Goal: Task Accomplishment & Management: Use online tool/utility

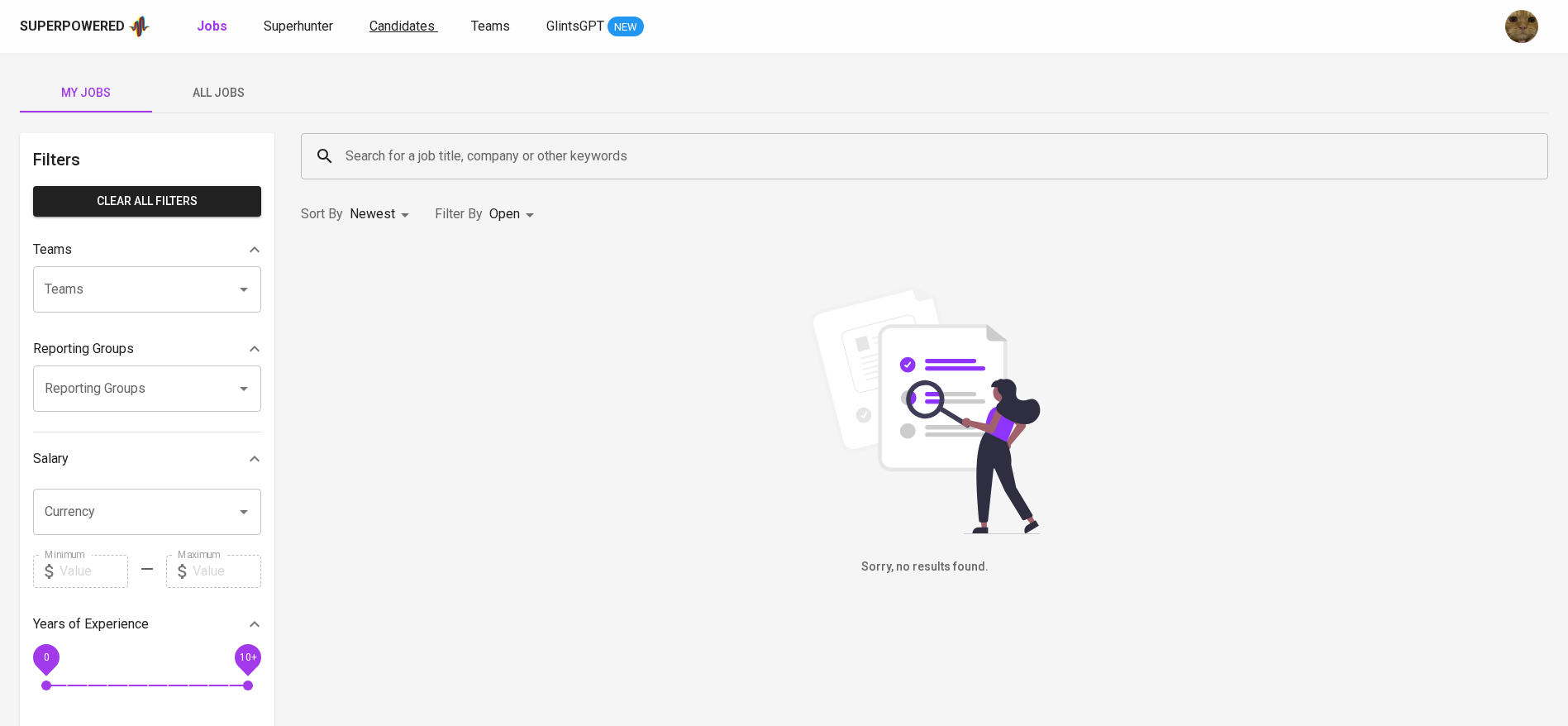
click at [379, 35] on link "Candidates" at bounding box center [404, 27] width 69 height 21
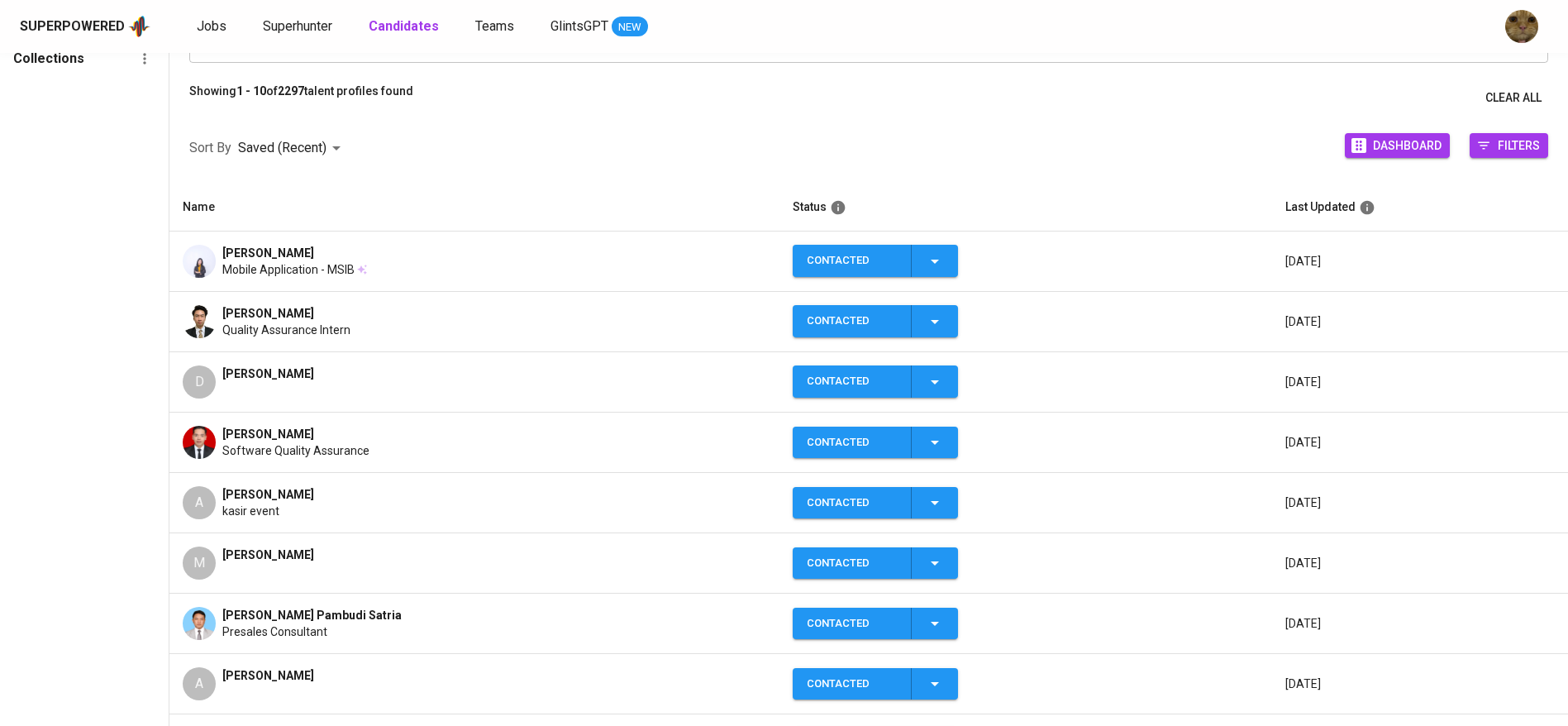
scroll to position [170, 0]
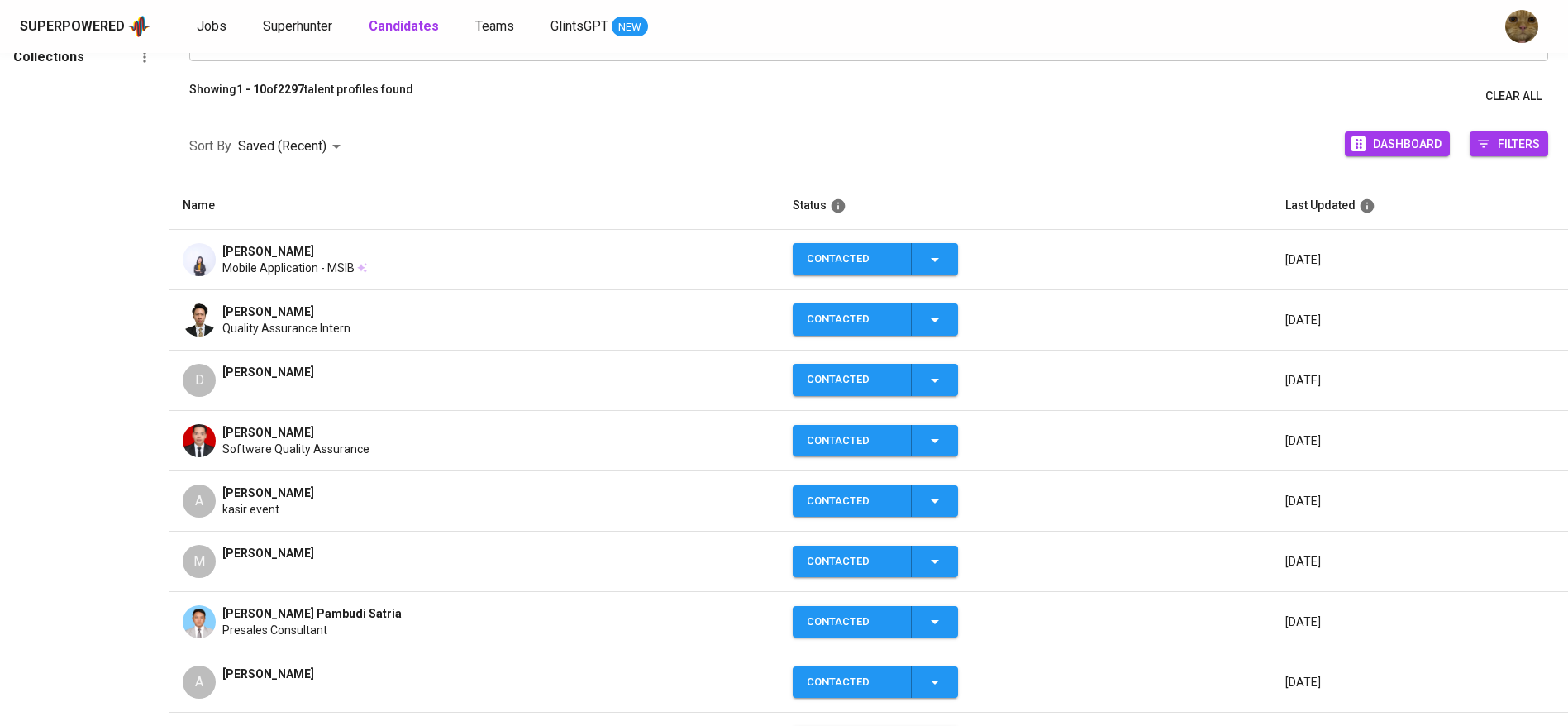
click at [206, 15] on div "Superpowered Jobs Superhunter Candidates Teams GlintsGPT NEW" at bounding box center [757, 26] width 1476 height 25
click at [206, 20] on span "Jobs" at bounding box center [211, 27] width 29 height 16
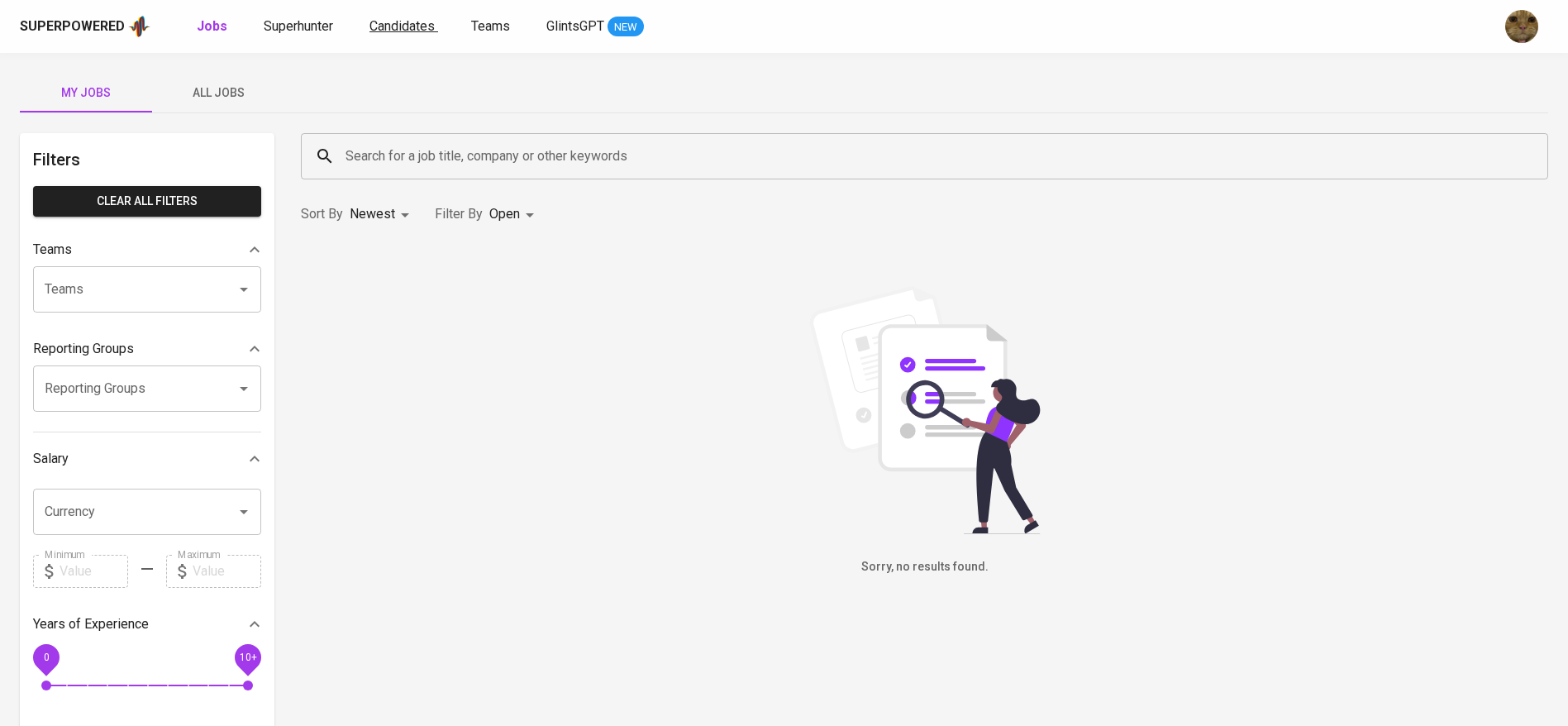
click at [401, 28] on span "Candidates" at bounding box center [402, 27] width 66 height 16
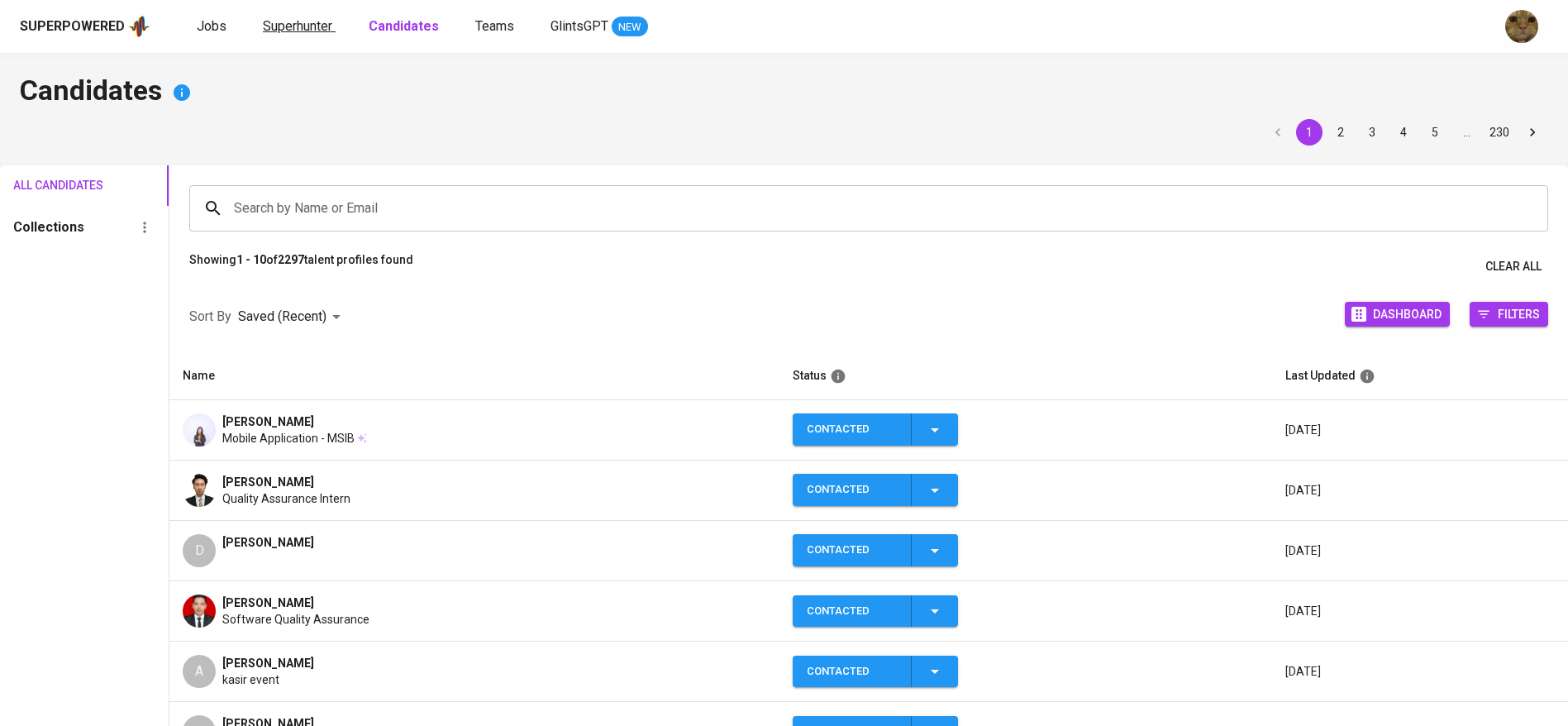
click at [315, 27] on span "Superhunter" at bounding box center [297, 27] width 70 height 16
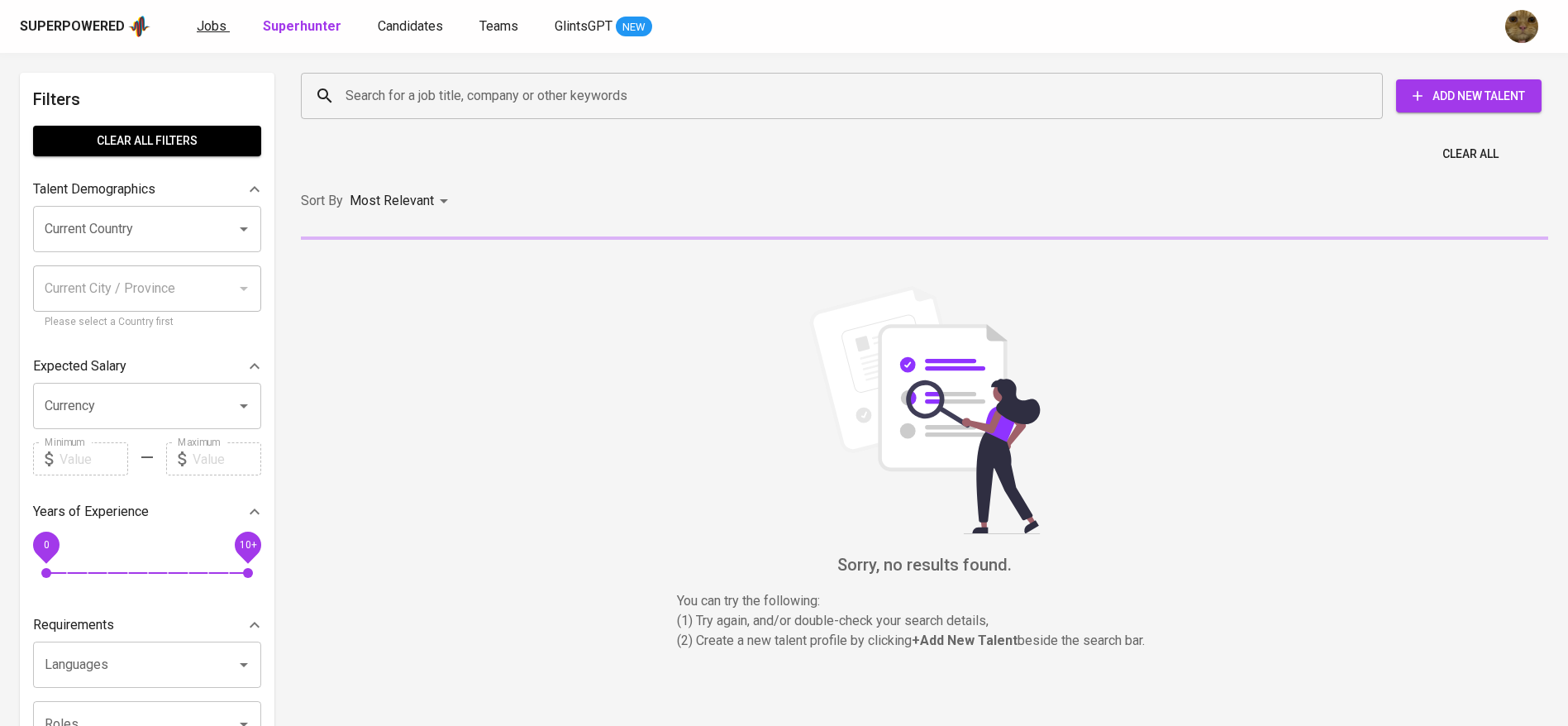
click at [219, 31] on span "Jobs" at bounding box center [211, 27] width 29 height 16
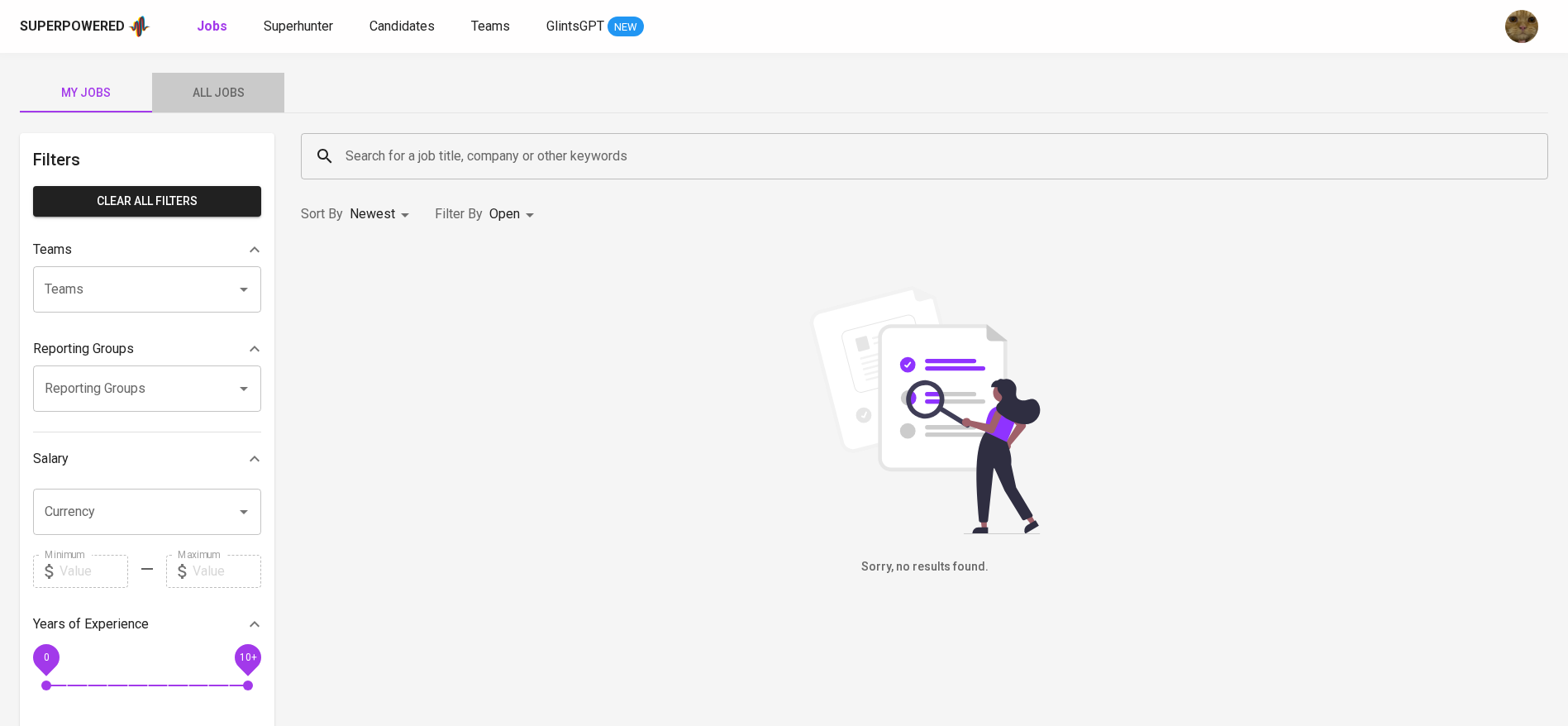
click at [200, 102] on span "All Jobs" at bounding box center [218, 92] width 112 height 21
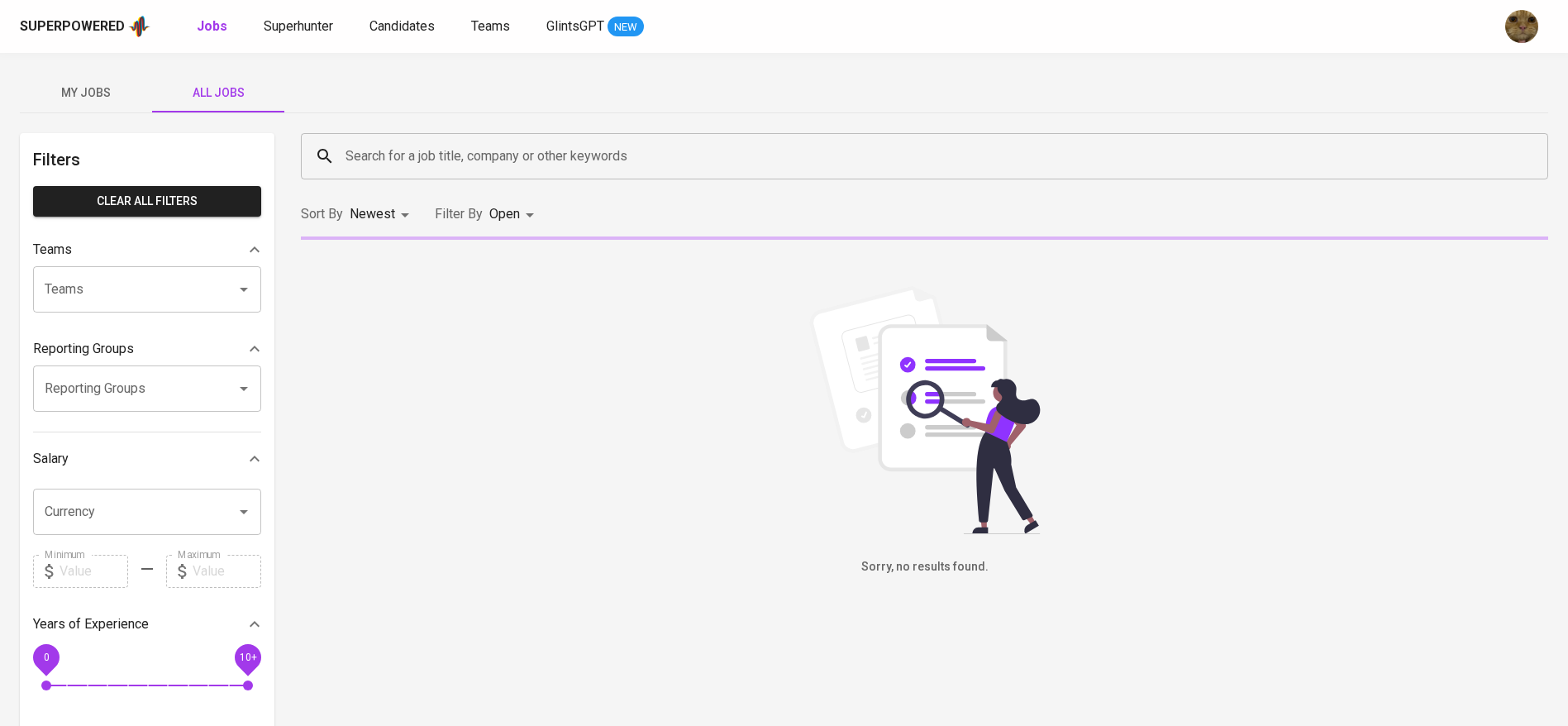
click at [450, 170] on input "Search for a job title, company or other keywords" at bounding box center [929, 156] width 1174 height 31
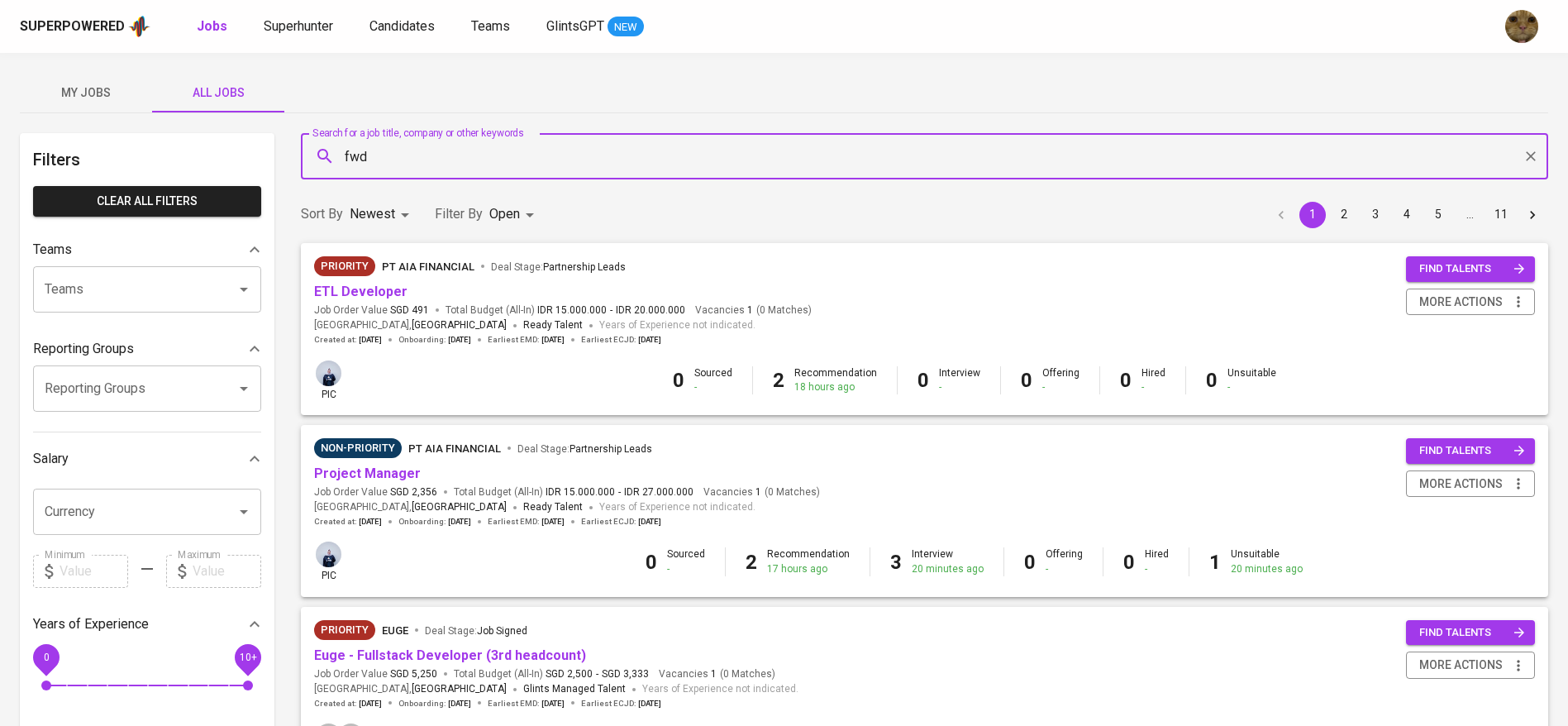
type input "fwd"
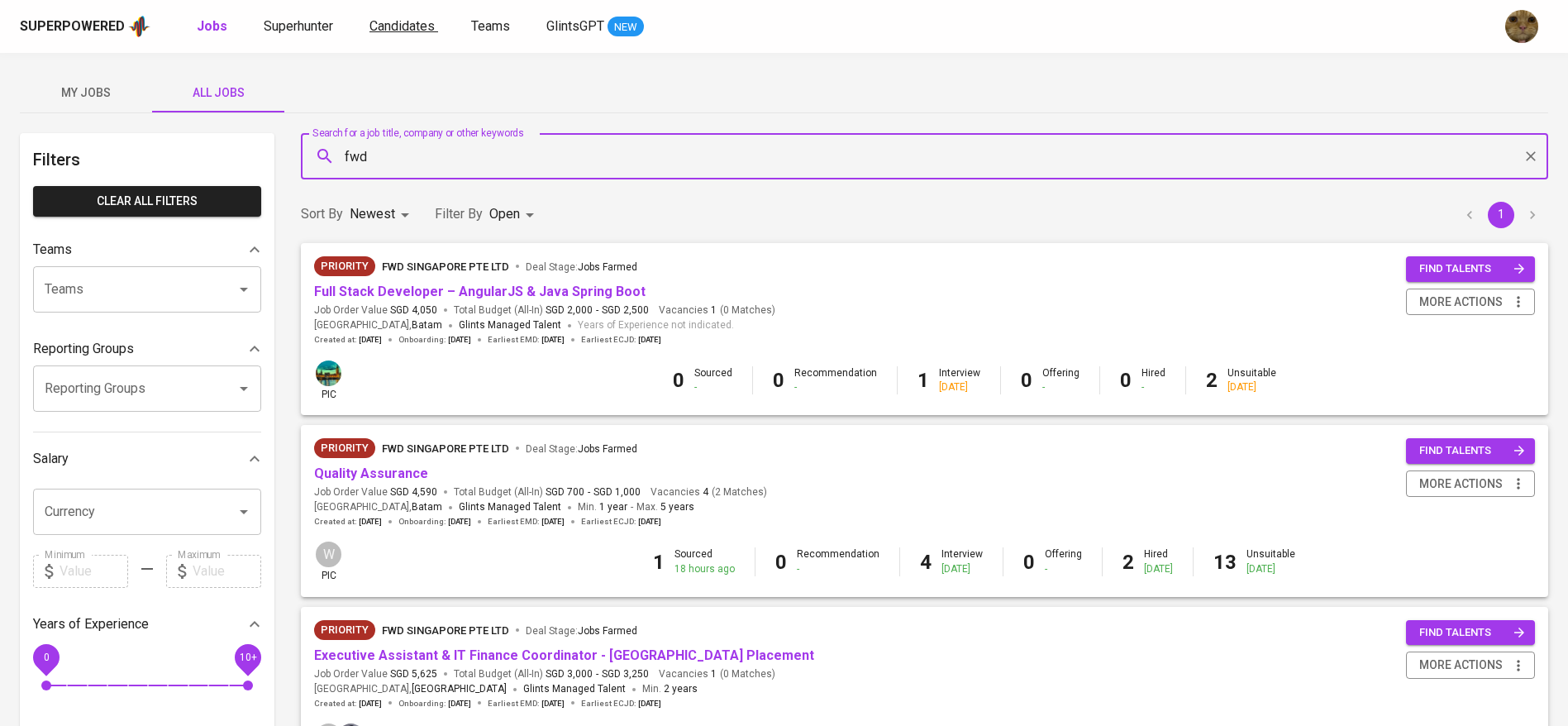
click at [426, 28] on span "Candidates" at bounding box center [402, 27] width 66 height 16
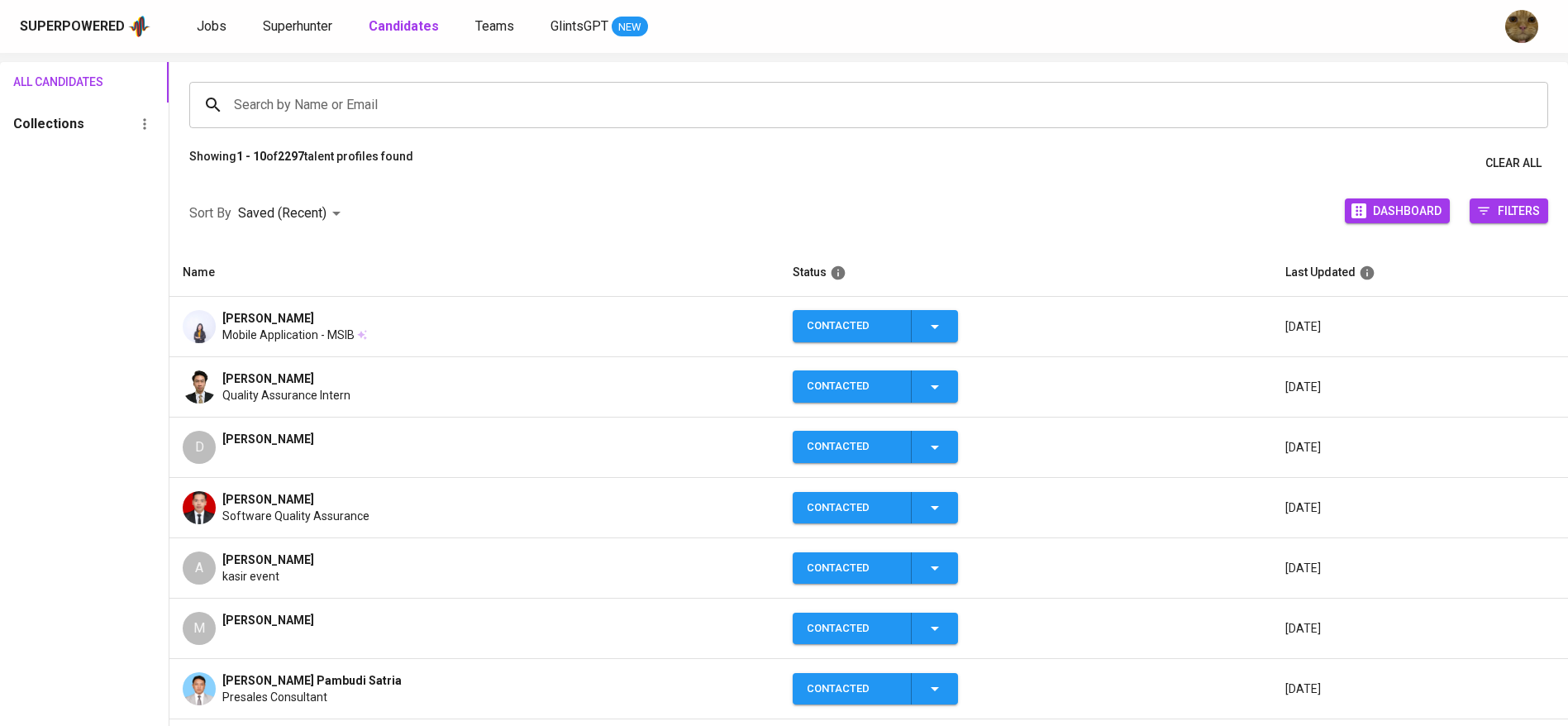
scroll to position [104, 0]
click at [206, 457] on div "D" at bounding box center [199, 447] width 33 height 33
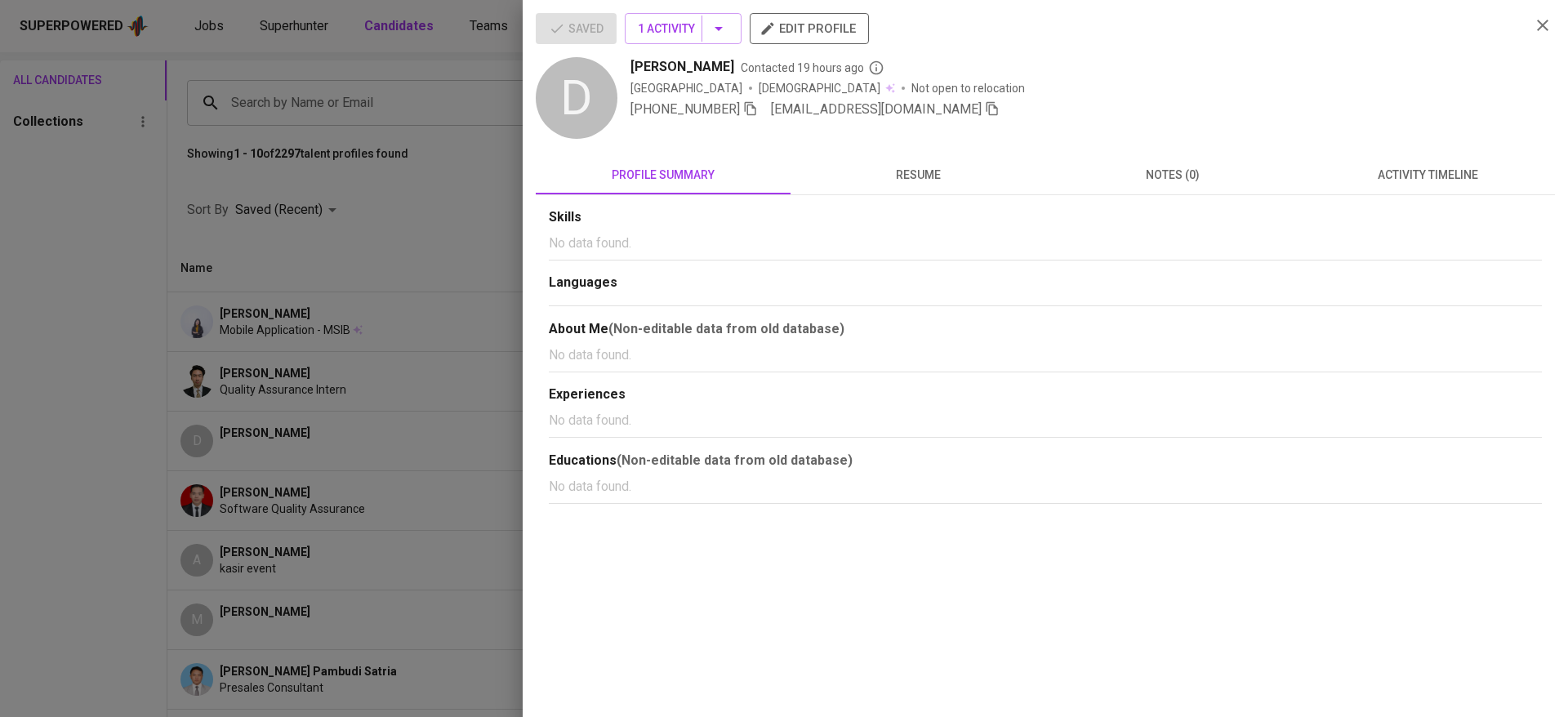
click at [985, 112] on icon "button" at bounding box center [992, 108] width 15 height 15
click at [481, 168] on div at bounding box center [784, 358] width 1568 height 717
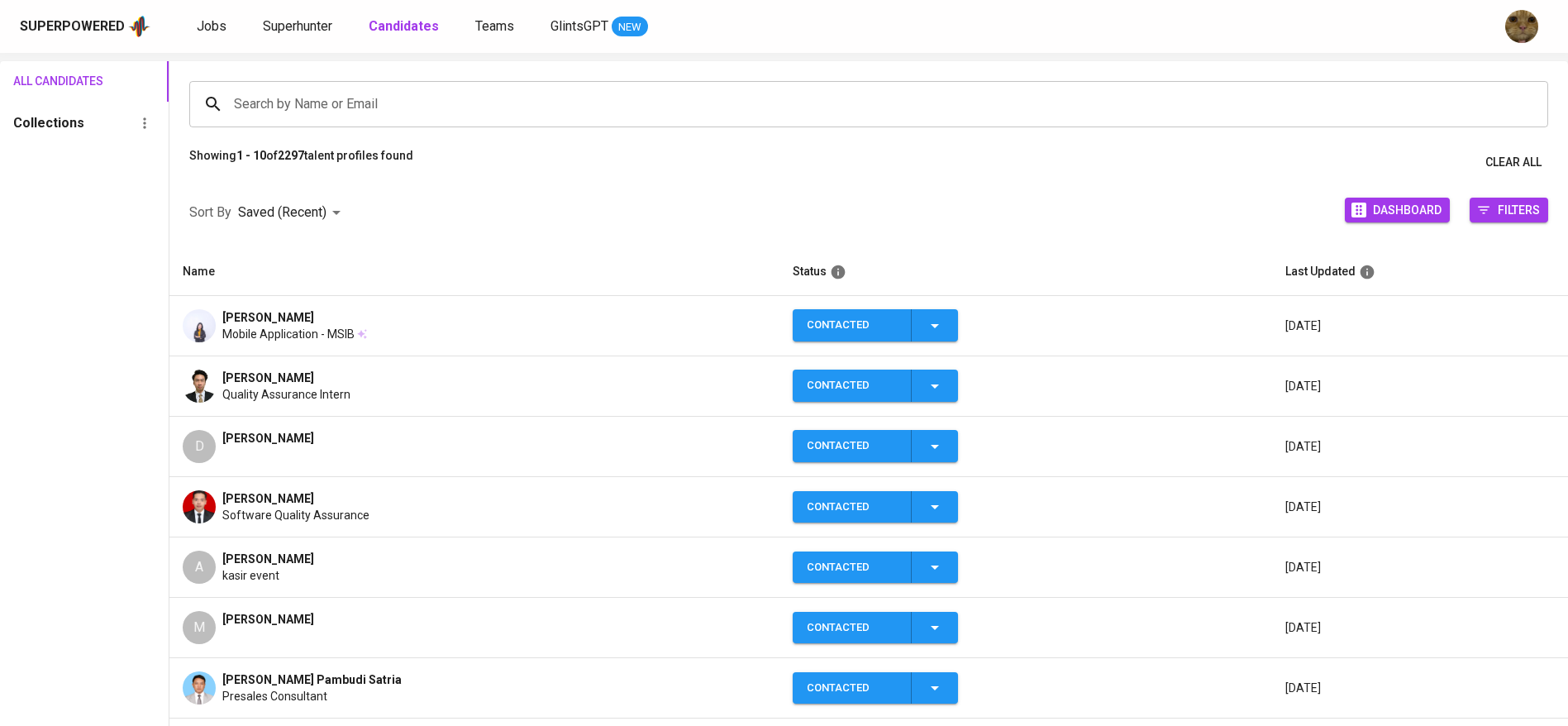
click at [301, 36] on div "Superpowered Jobs Superhunter Candidates Teams GlintsGPT NEW" at bounding box center [757, 26] width 1476 height 25
click at [296, 31] on span "Superhunter" at bounding box center [297, 27] width 70 height 16
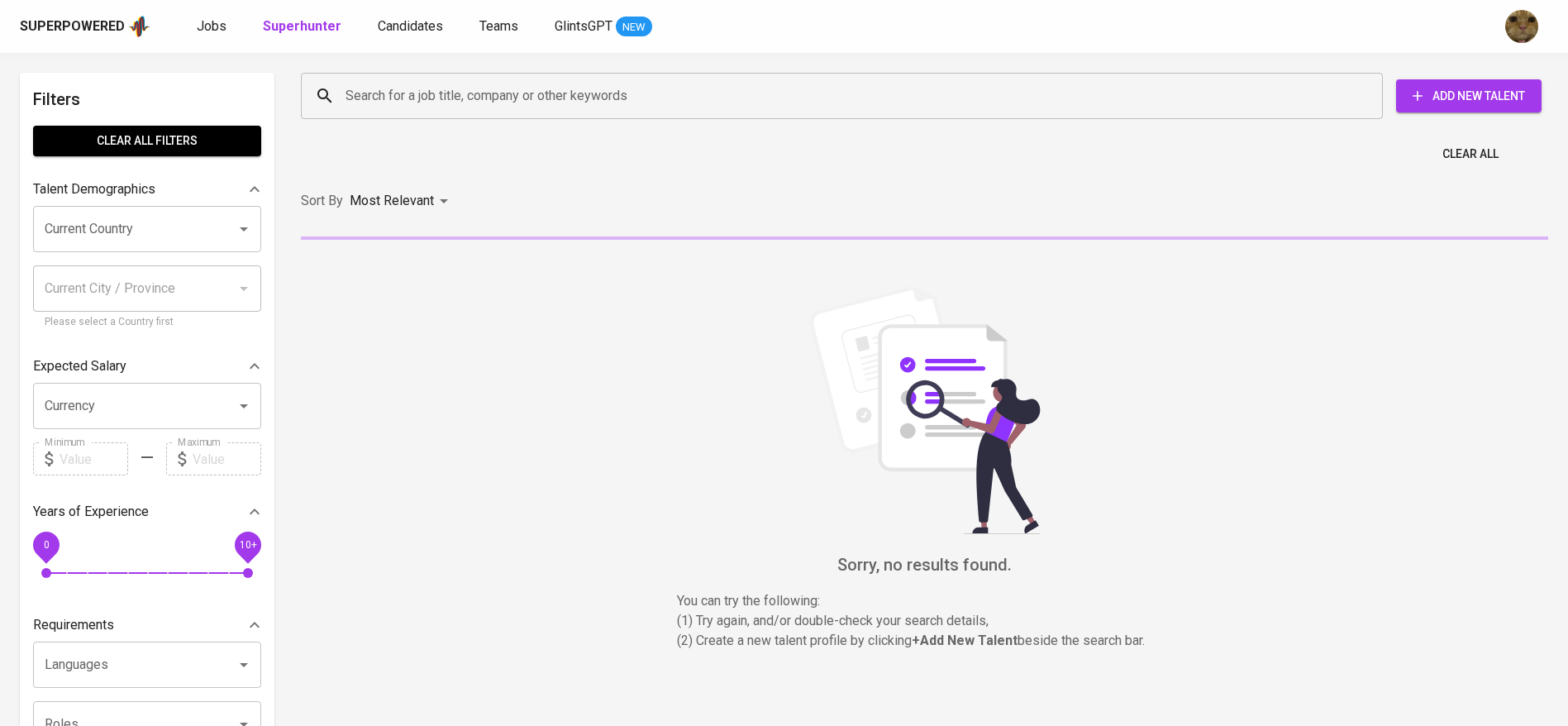
click at [400, 78] on div "Search for a job title, company or other keywords" at bounding box center [841, 95] width 1082 height 46
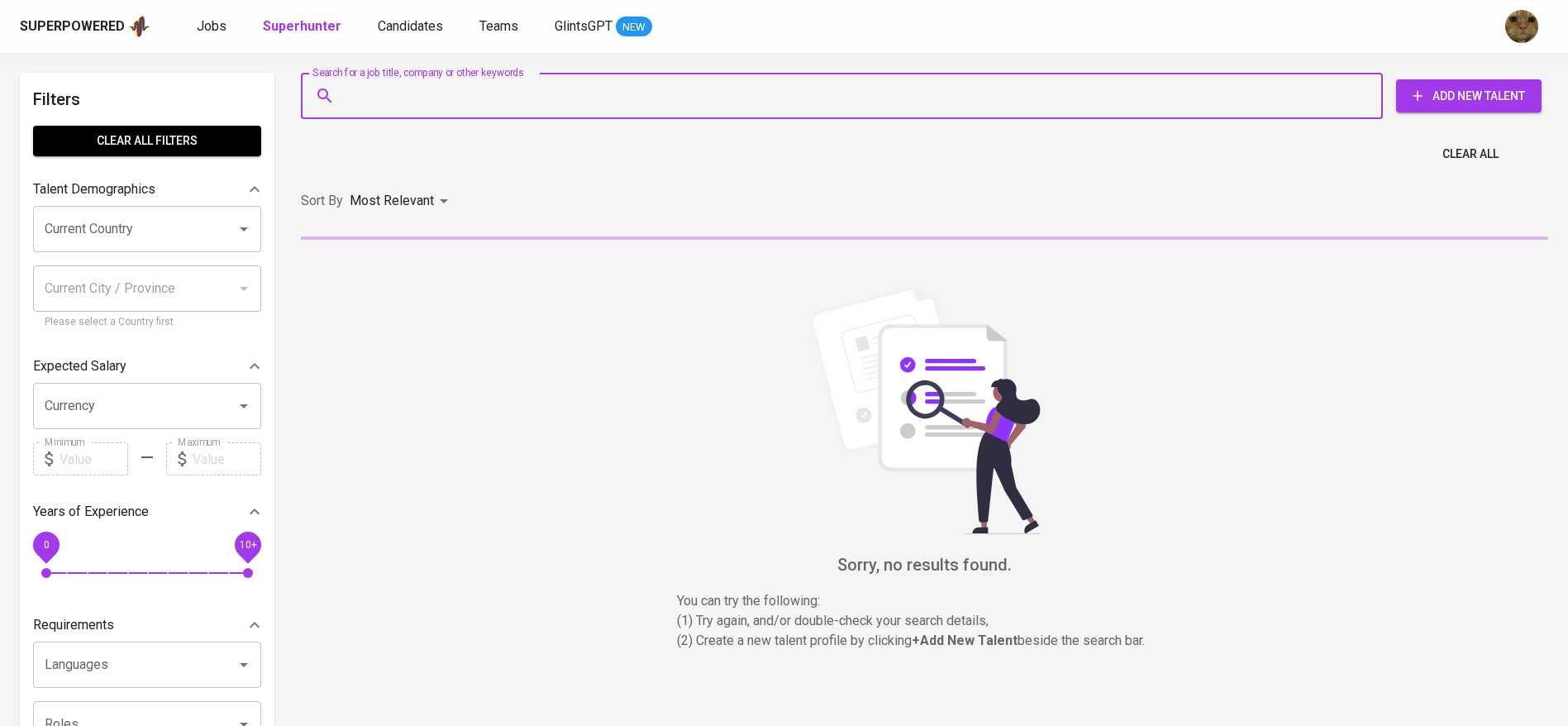
paste input "[EMAIL_ADDRESS][DOMAIN_NAME]"
type input "[EMAIL_ADDRESS][DOMAIN_NAME]"
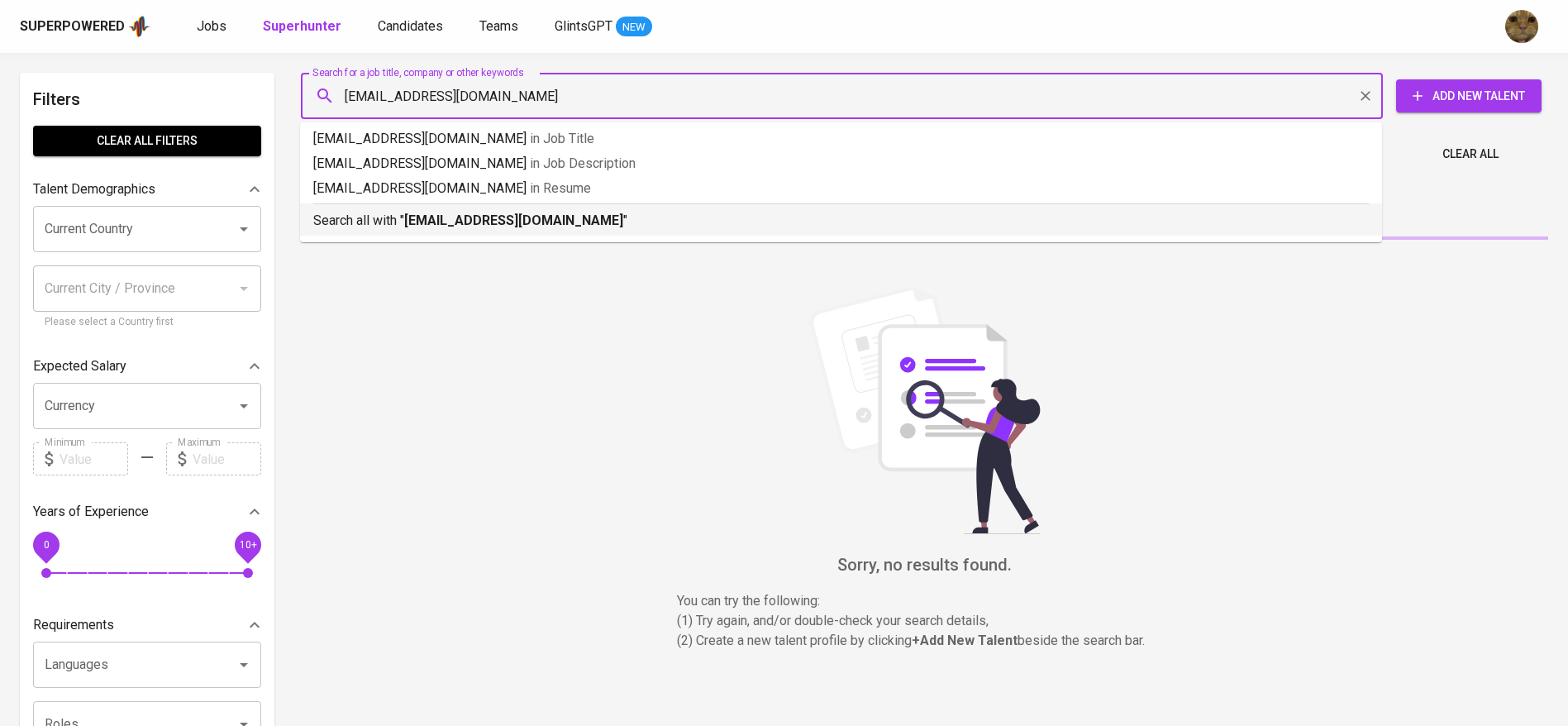
click at [365, 227] on p "Search all with " [EMAIL_ADDRESS][DOMAIN_NAME] "" at bounding box center [840, 221] width 1055 height 20
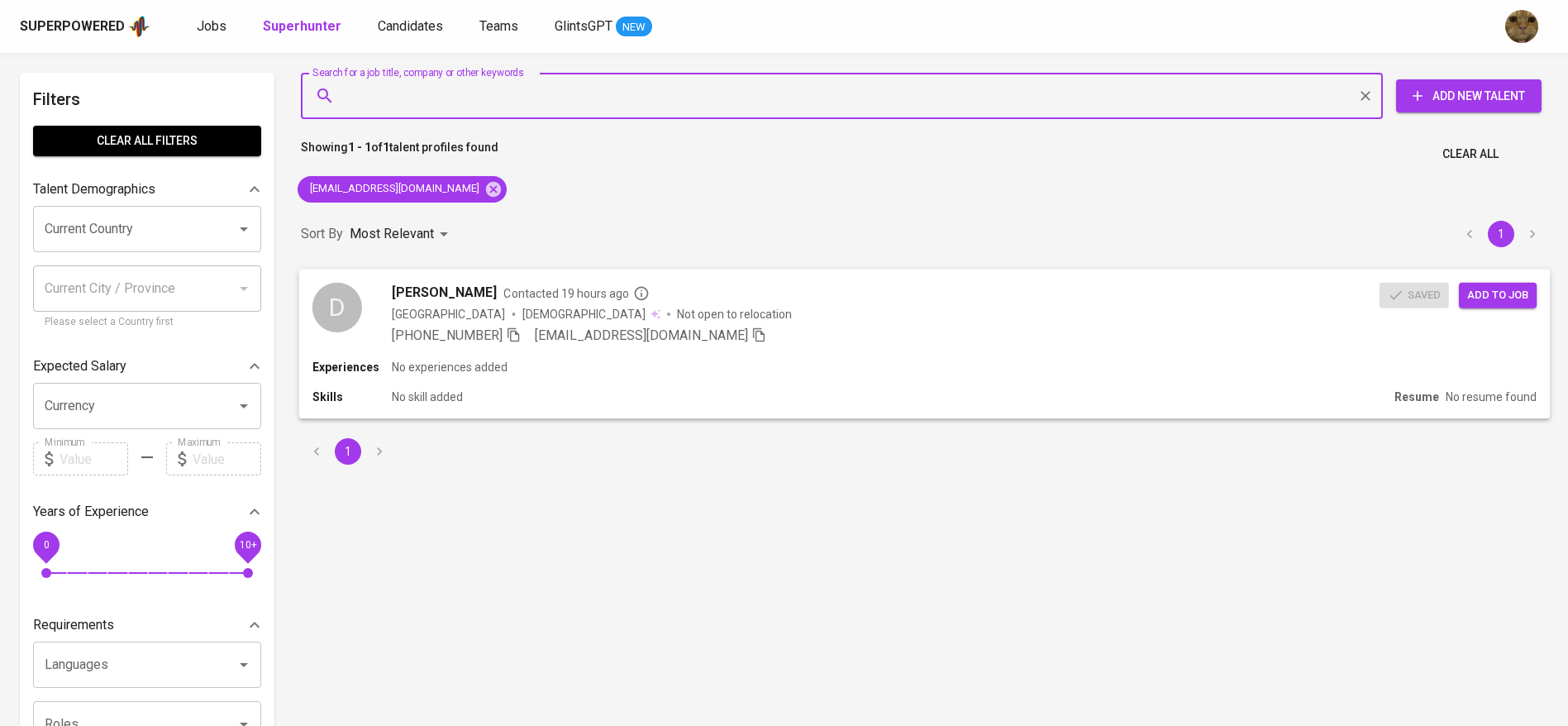
click at [1496, 287] on span "Add to job" at bounding box center [1497, 294] width 61 height 19
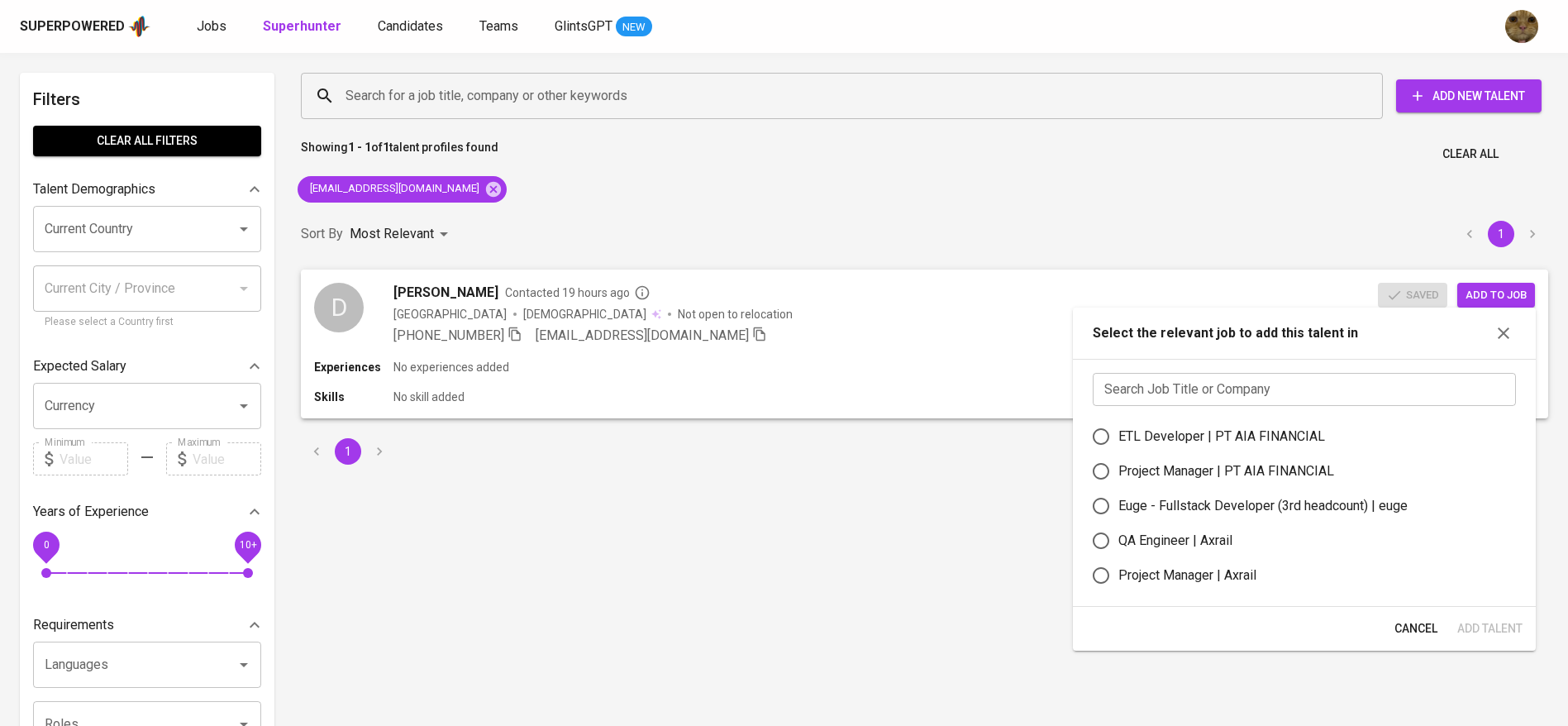
click at [1199, 386] on input "text" at bounding box center [1304, 390] width 423 height 33
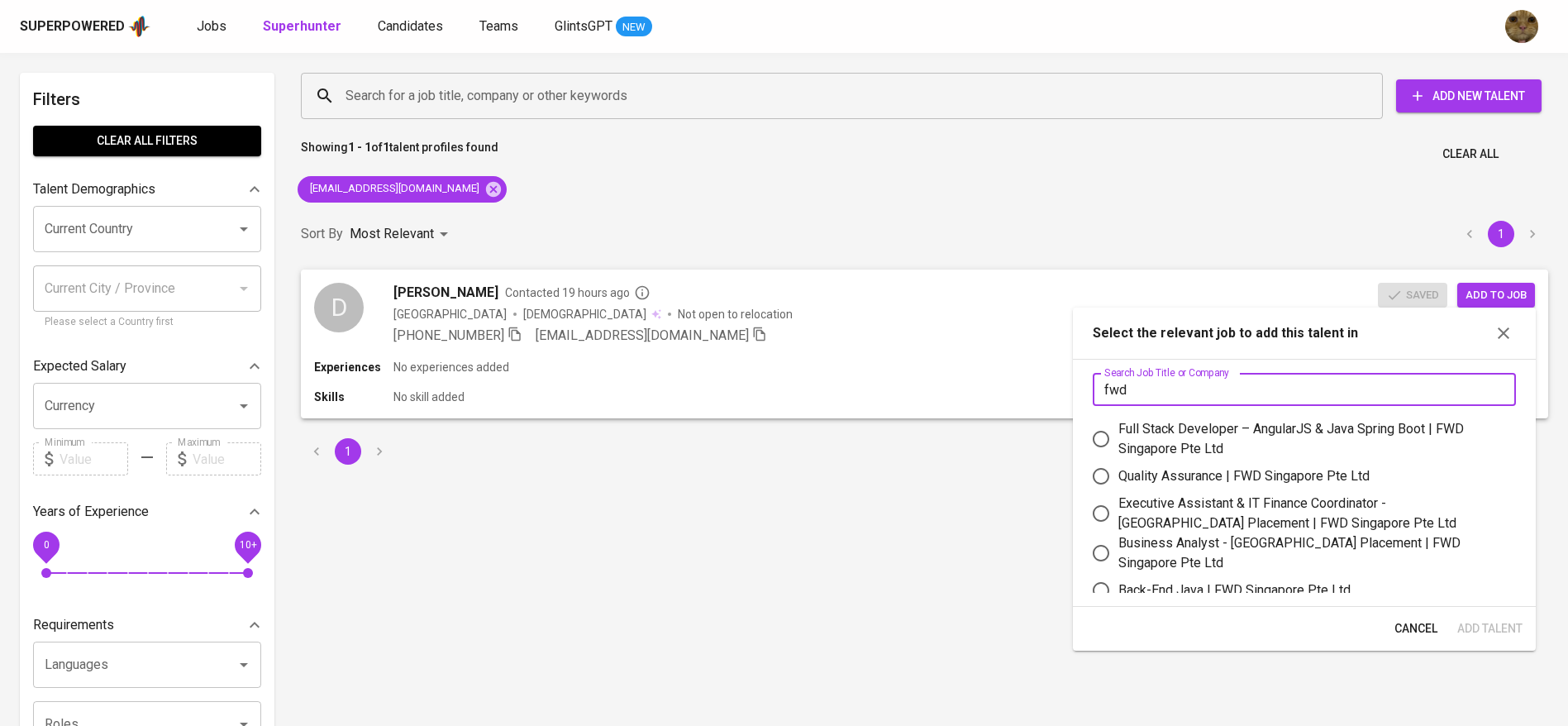
scroll to position [15, 0]
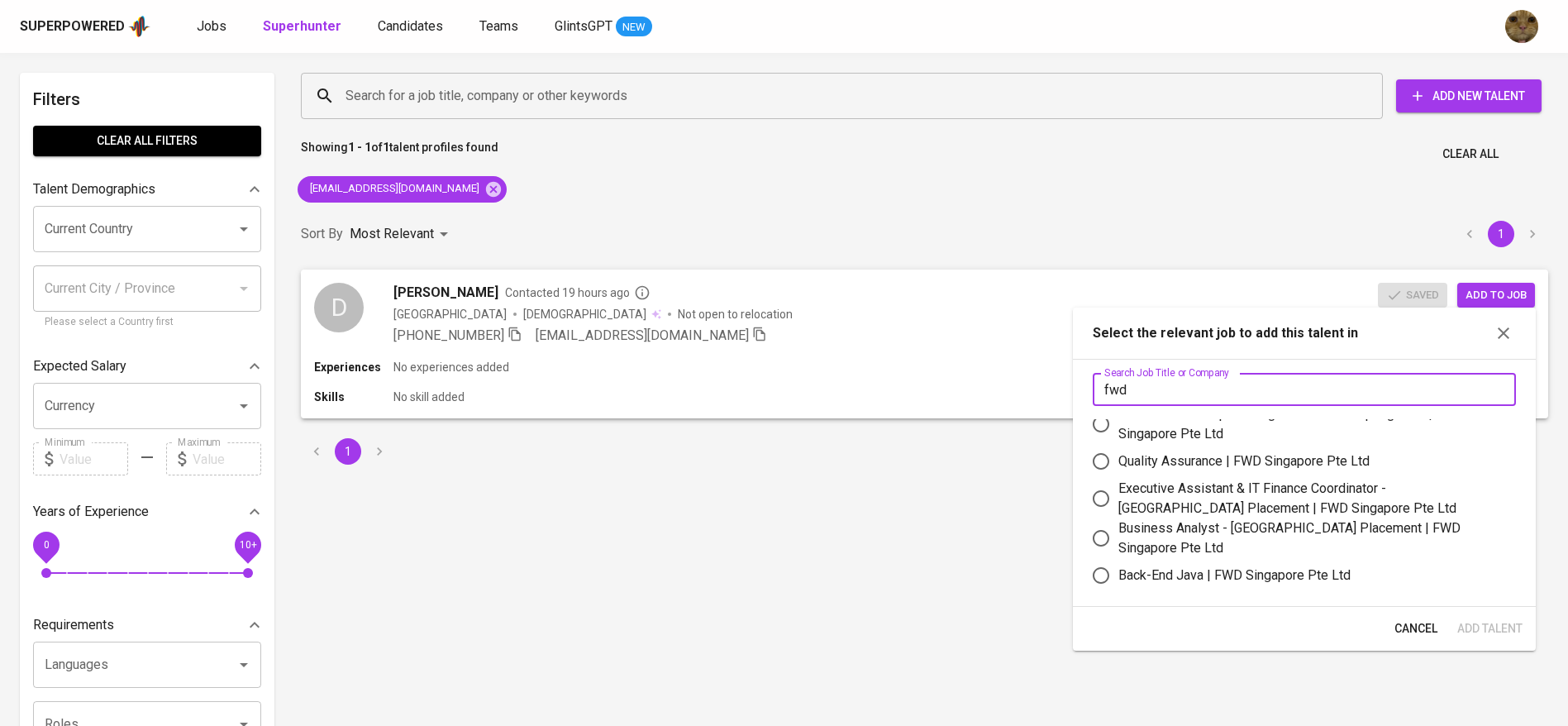
type input "fwd"
click at [1128, 468] on div "Quality Assurance | FWD Singapore Pte Ltd" at bounding box center [1244, 462] width 251 height 20
click at [1118, 468] on input "Quality Assurance | FWD Singapore Pte Ltd" at bounding box center [1101, 461] width 34 height 34
radio input "true"
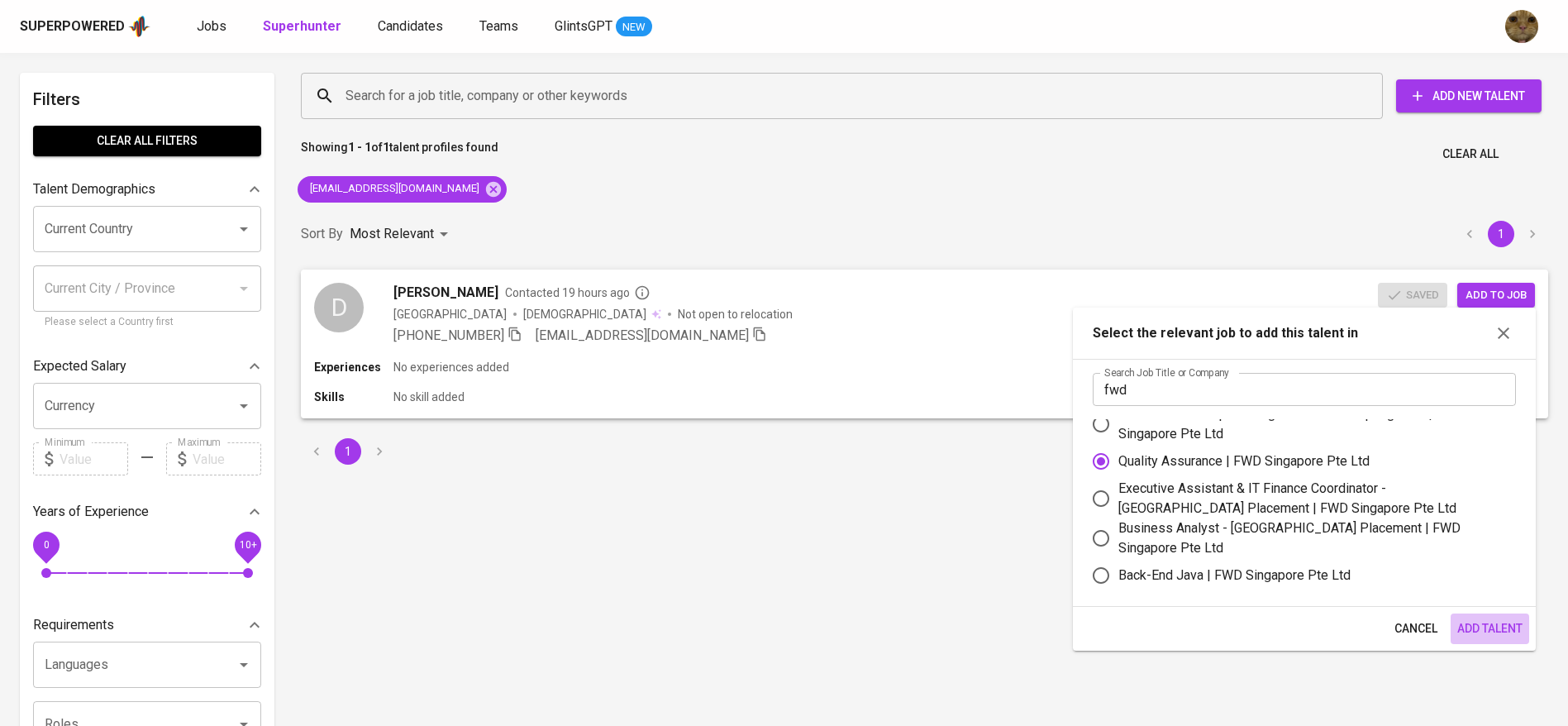
click at [1474, 617] on button "Add Talent" at bounding box center [1489, 629] width 79 height 30
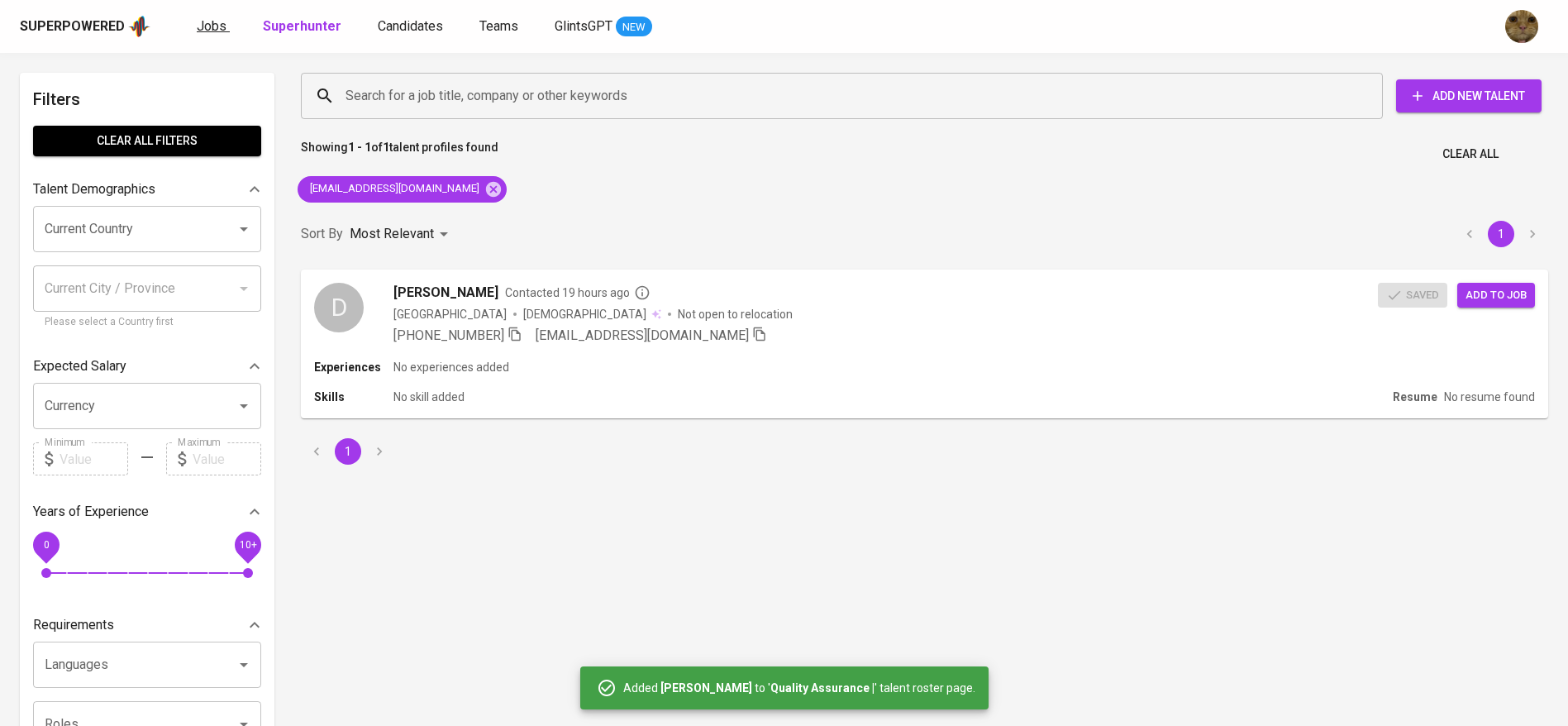
click at [206, 29] on span "Jobs" at bounding box center [211, 27] width 29 height 16
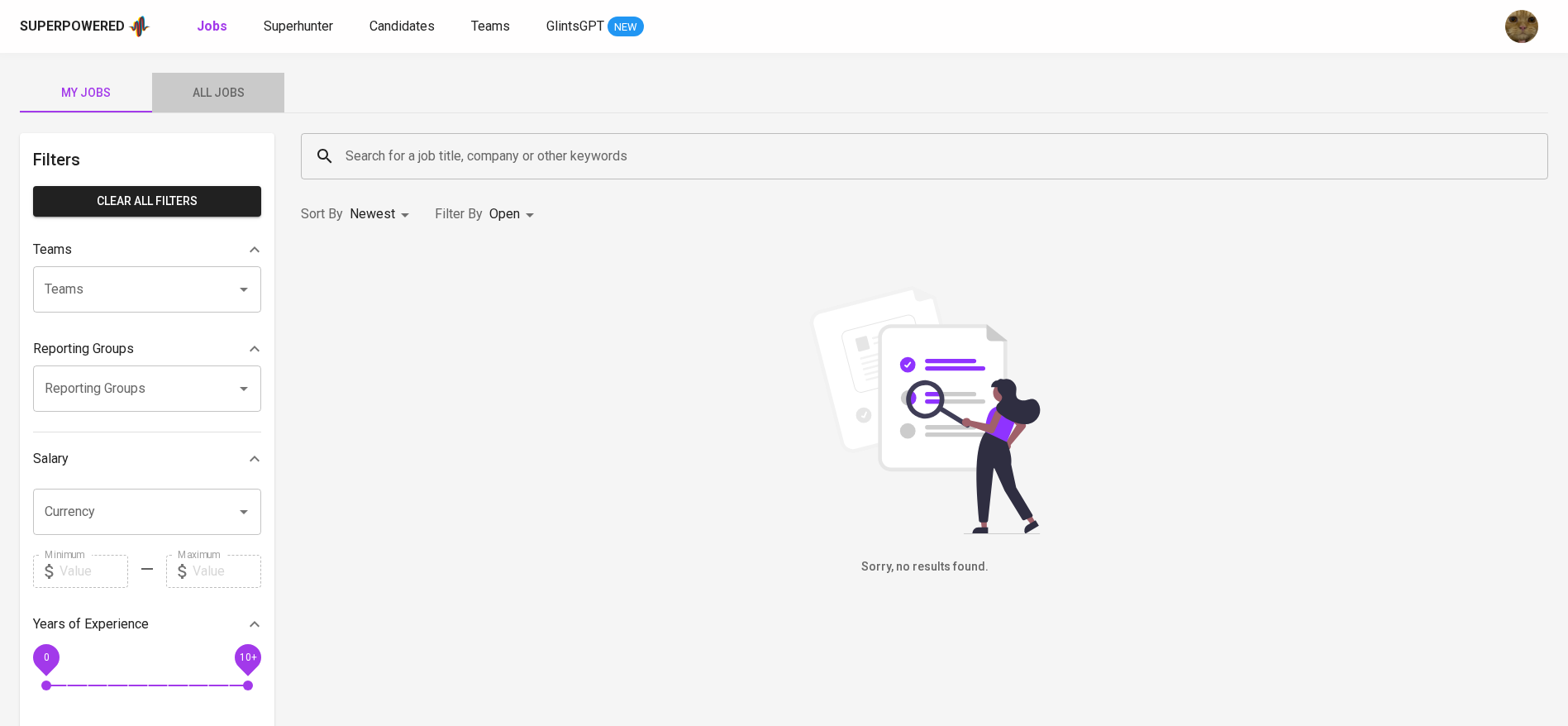
click at [208, 76] on button "All Jobs" at bounding box center [218, 92] width 133 height 39
click at [363, 144] on input "Search for a job title, company or other keywords" at bounding box center [929, 156] width 1174 height 31
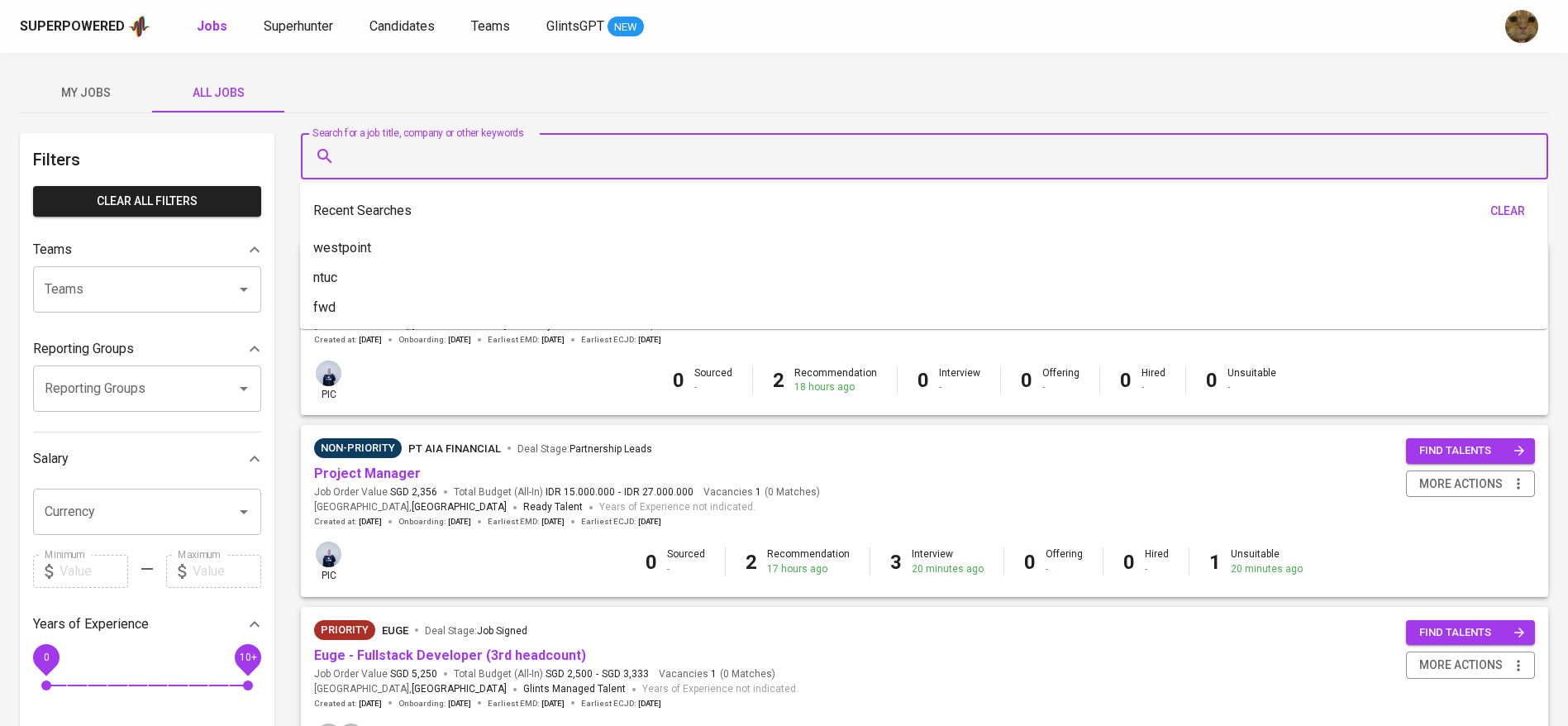
click at [524, 141] on input "Search for a job title, company or other keywords" at bounding box center [929, 156] width 1174 height 31
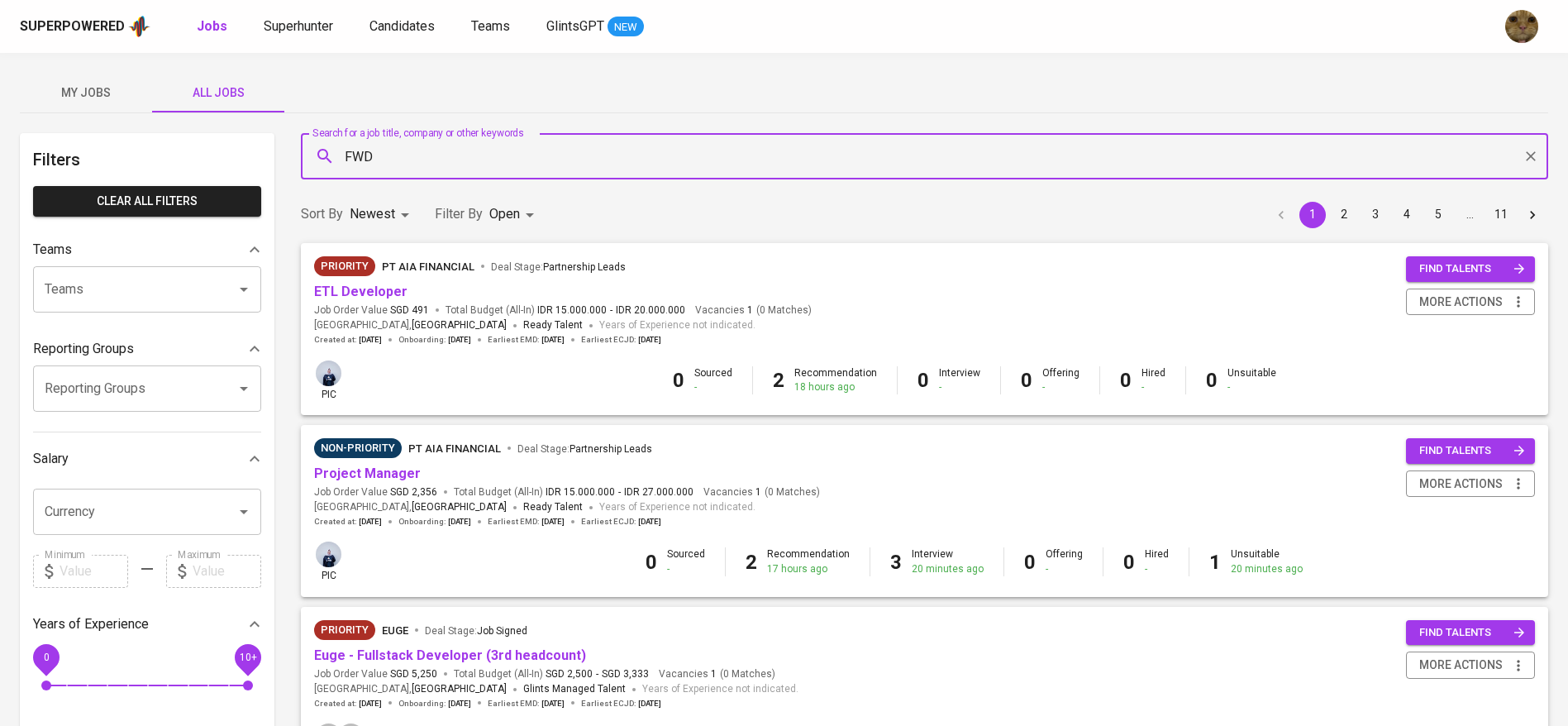
type input "FWD"
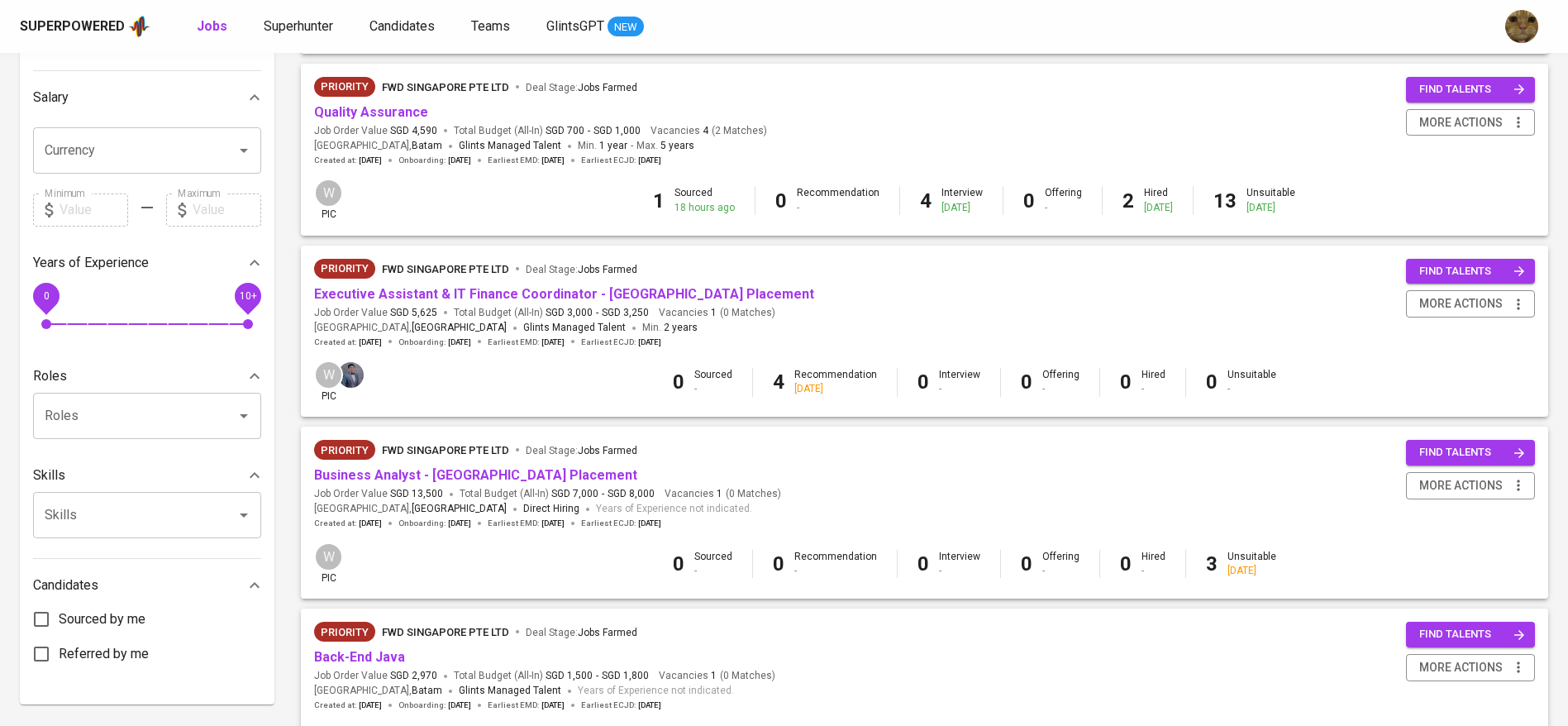
scroll to position [360, 0]
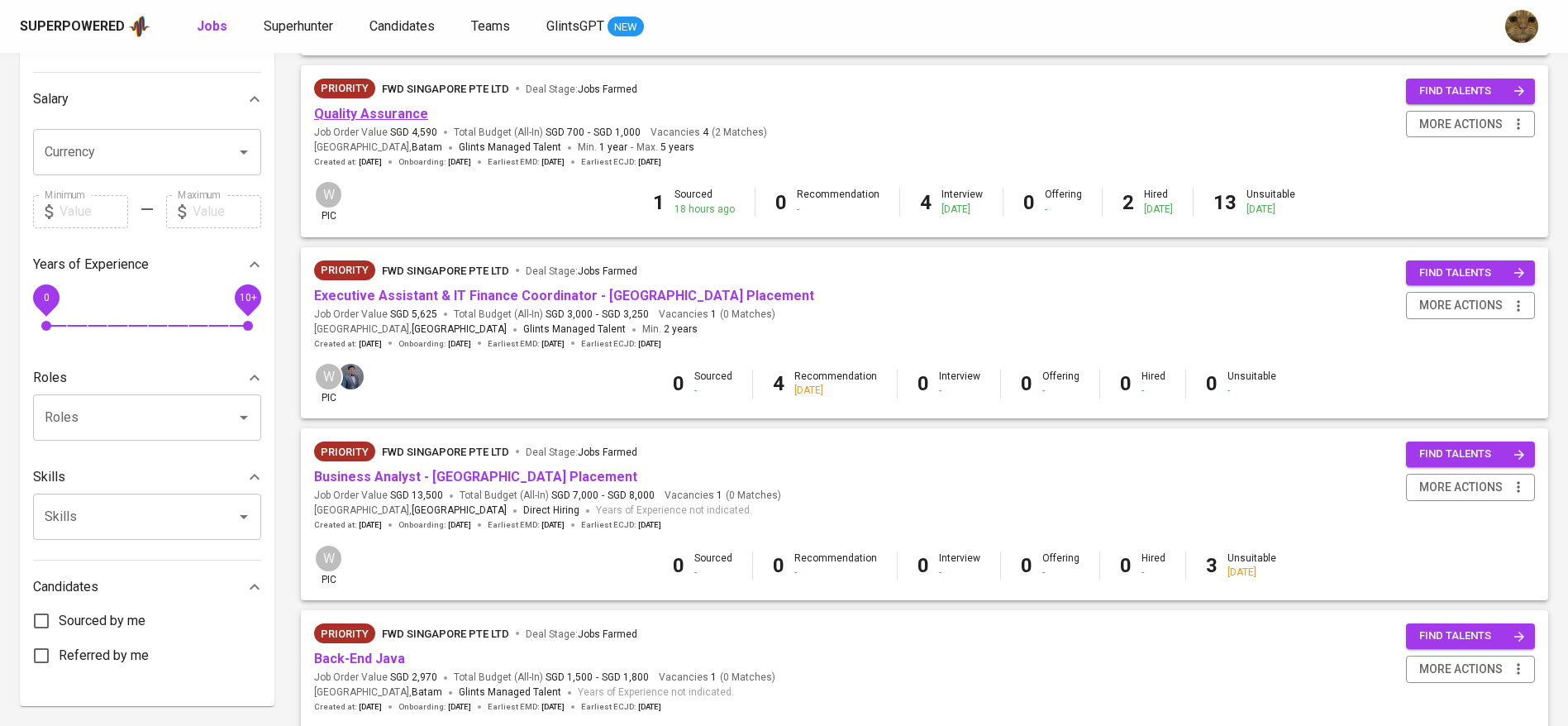
click at [343, 113] on link "Quality Assurance" at bounding box center [371, 114] width 114 height 16
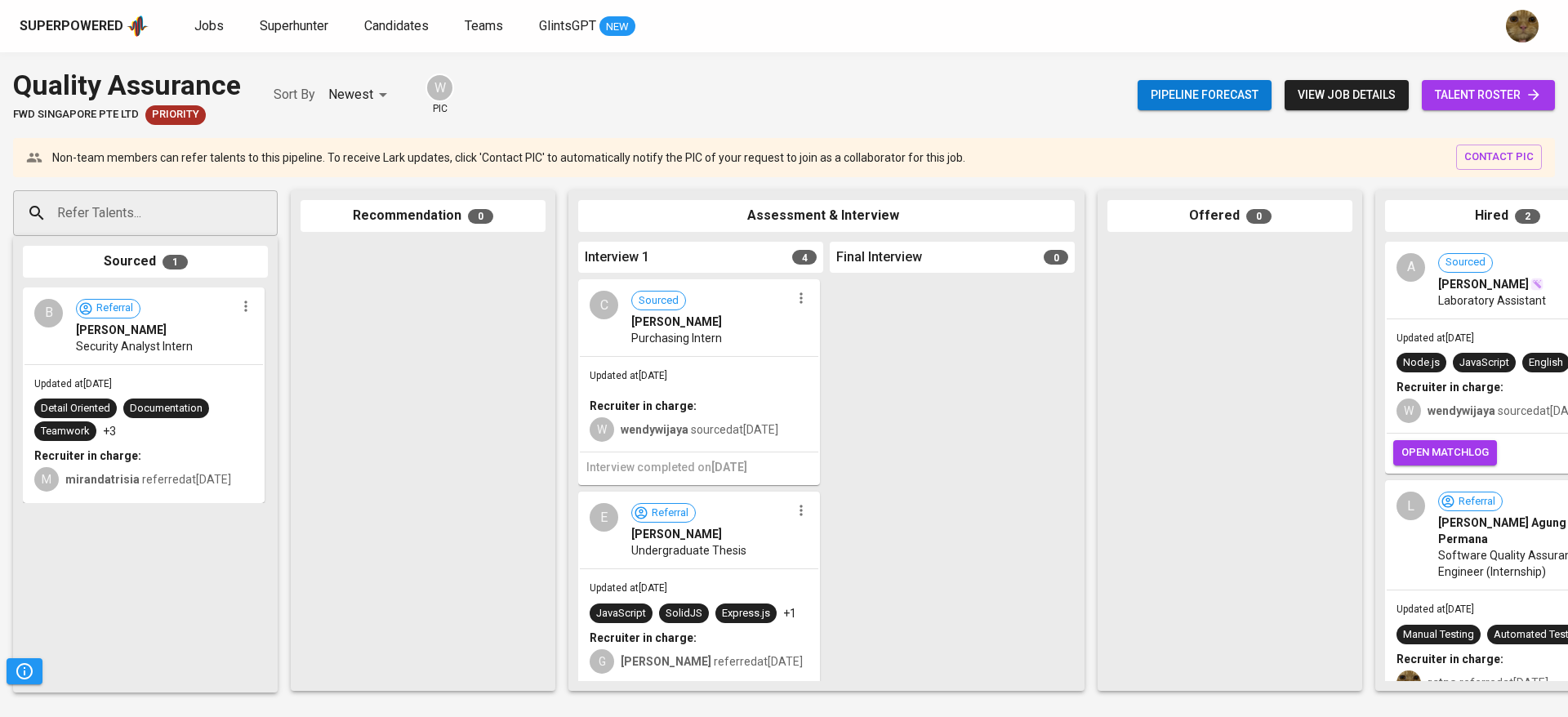
click at [1459, 103] on span "talent roster" at bounding box center [1488, 95] width 107 height 20
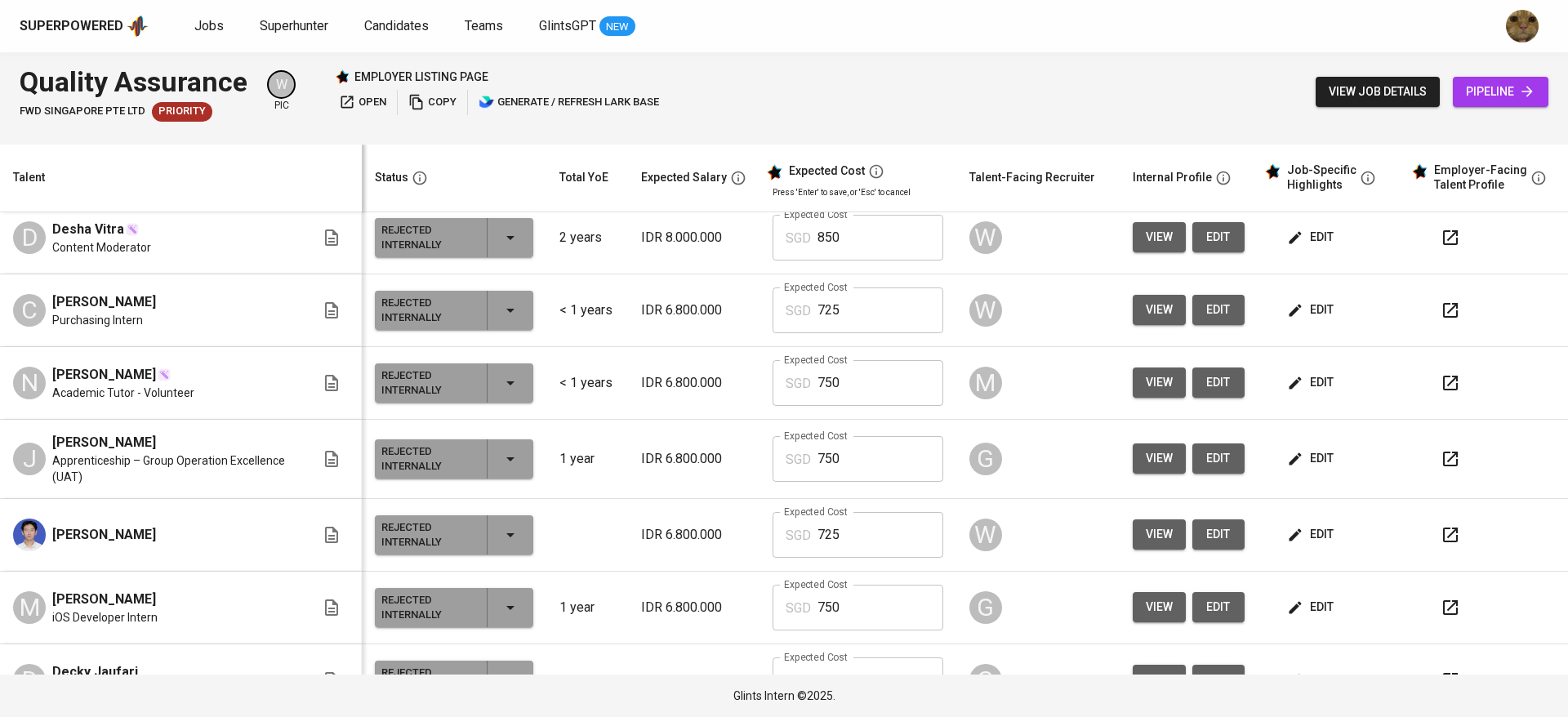
scroll to position [675, 0]
